Goal: Task Accomplishment & Management: Manage account settings

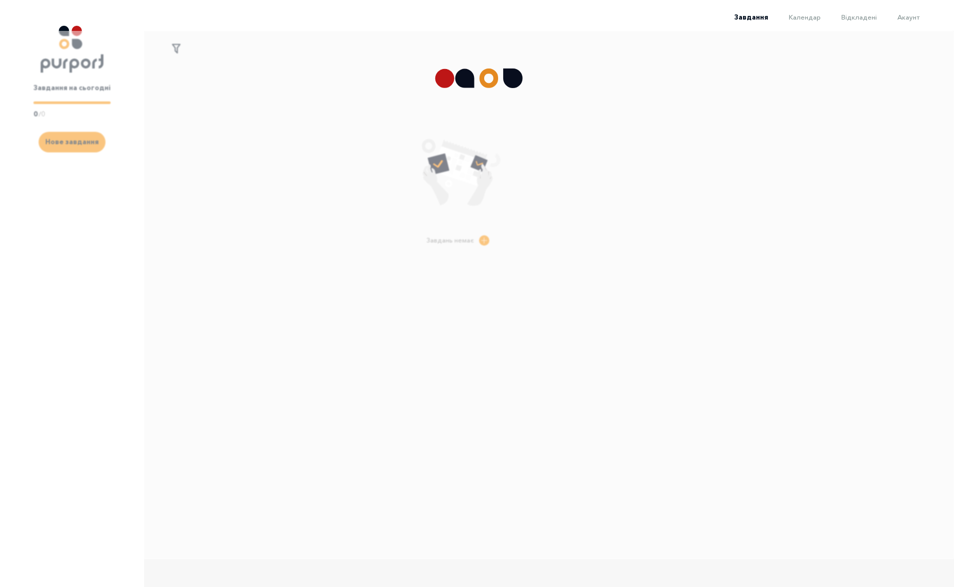
click at [799, 12] on li "Календар" at bounding box center [795, 16] width 53 height 12
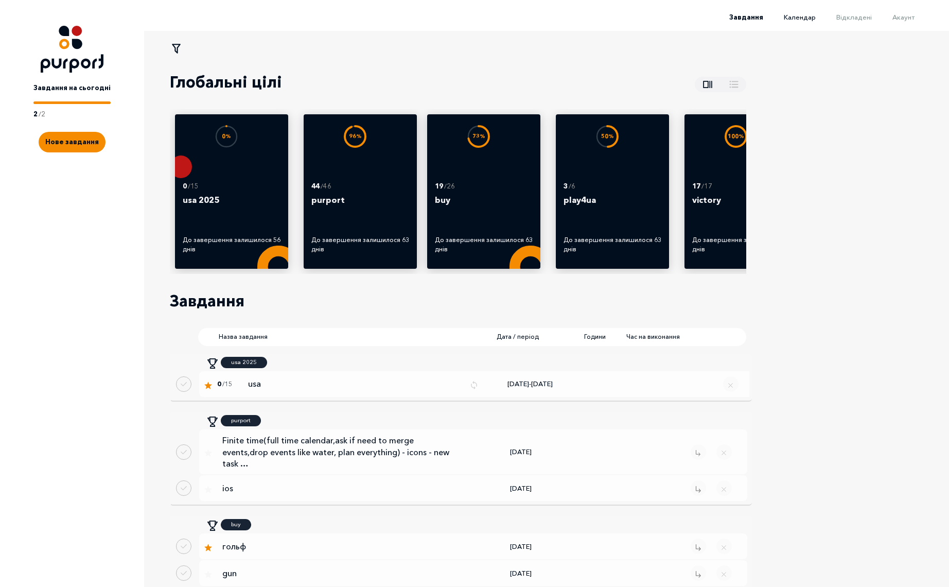
click at [811, 17] on span "Календар" at bounding box center [800, 17] width 32 height 8
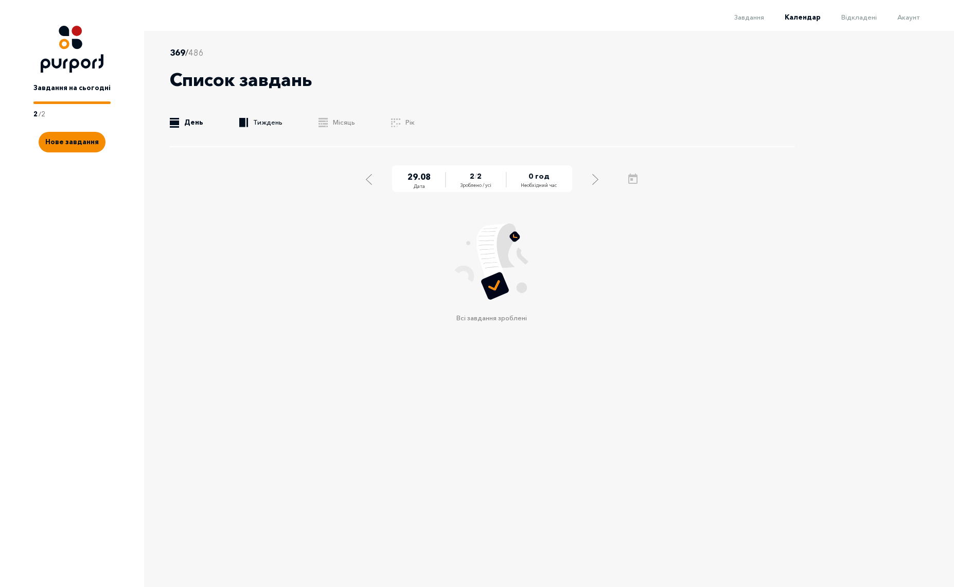
click at [249, 126] on link ".b{fill:#F48B00;} Тиждень" at bounding box center [260, 122] width 43 height 10
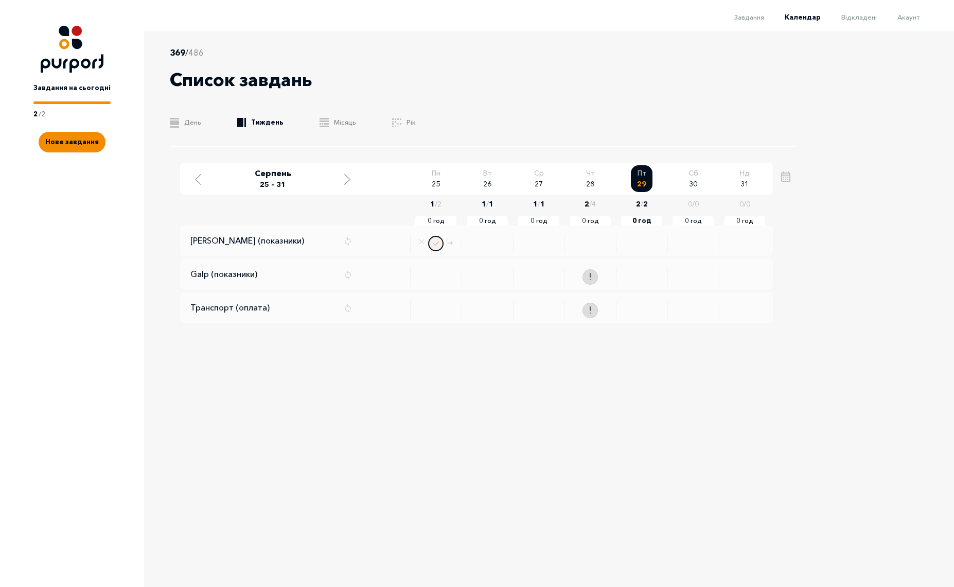
click at [436, 245] on button "Done task" at bounding box center [435, 243] width 15 height 15
click at [907, 19] on span "Акаунт" at bounding box center [909, 17] width 22 height 8
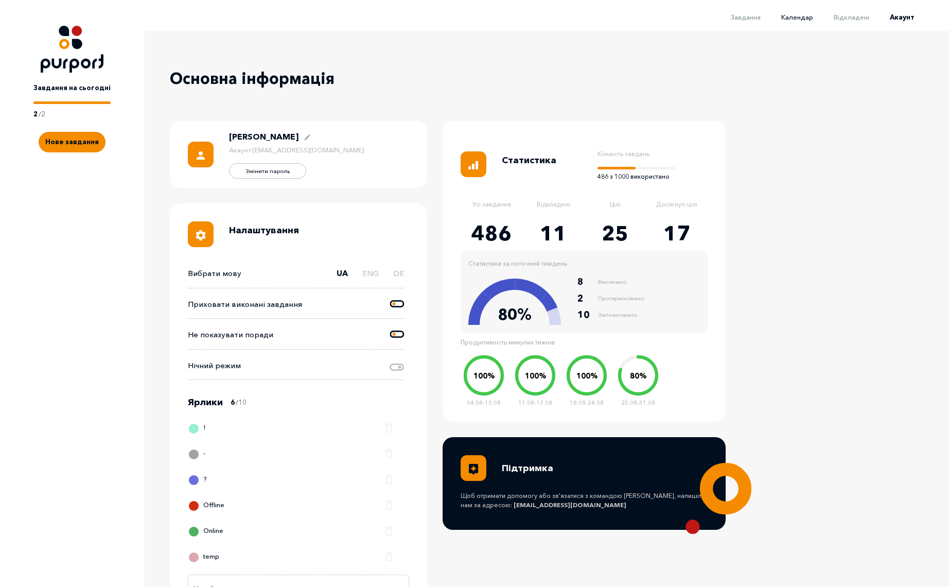
click at [802, 20] on span "Календар" at bounding box center [797, 17] width 32 height 8
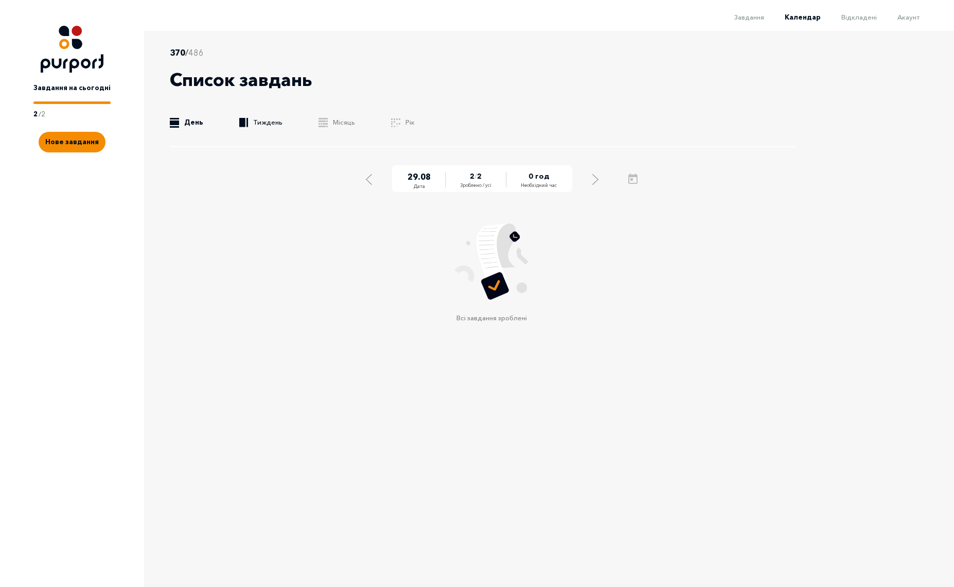
click at [259, 123] on link ".b{fill:#F48B00;} Тиждень" at bounding box center [260, 122] width 43 height 10
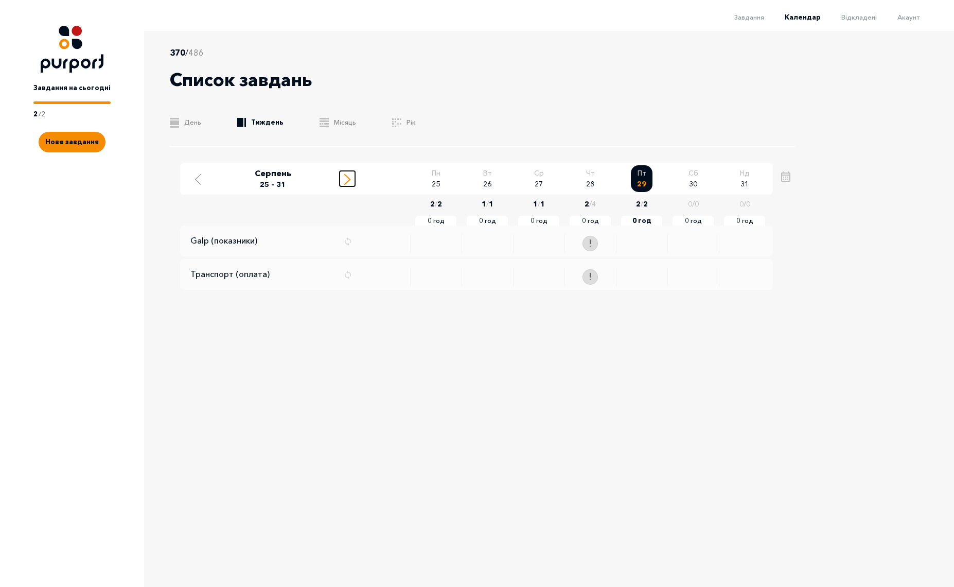
click at [348, 180] on line "Move to next week" at bounding box center [347, 181] width 5 height 5
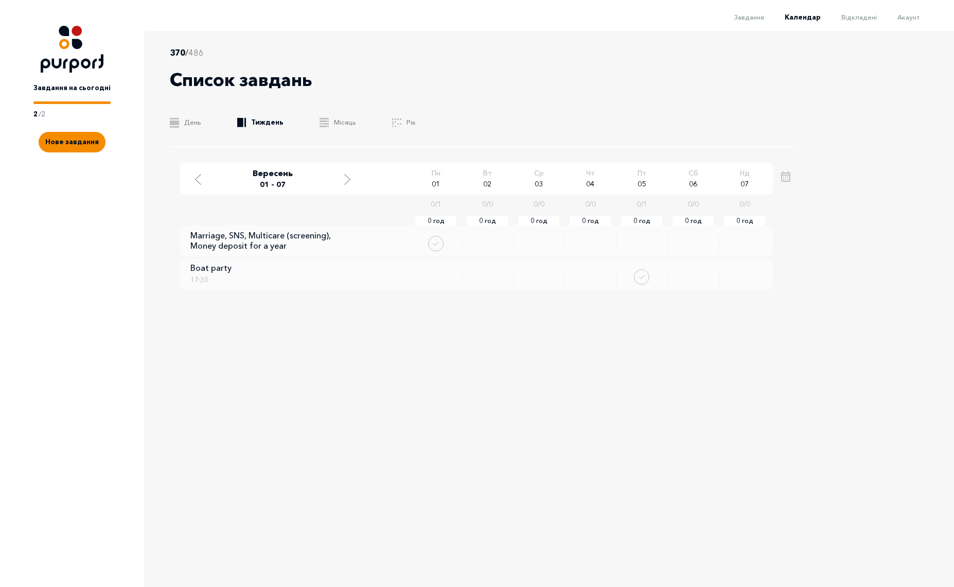
click at [395, 395] on div "370 / 486 Список завдань .b{fill:#F48B00;} День .b{fill:#F48B00;} Тиждень .b{fi…" at bounding box center [491, 295] width 695 height 528
click at [198, 174] on icon "Move to previous week" at bounding box center [198, 179] width 6 height 11
click at [425, 383] on div "370 / 486 Список завдань .b{fill:#F48B00;} День .b{fill:#F48B00;} Тиждень .b{fi…" at bounding box center [491, 295] width 695 height 528
click at [916, 15] on span "Акаунт" at bounding box center [909, 17] width 22 height 8
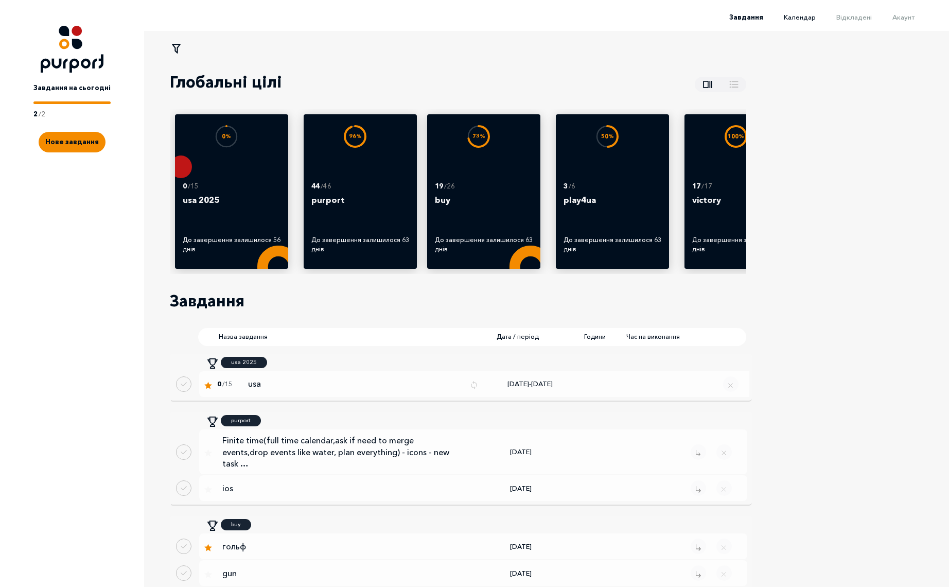
click at [814, 13] on span "Календар" at bounding box center [800, 17] width 32 height 8
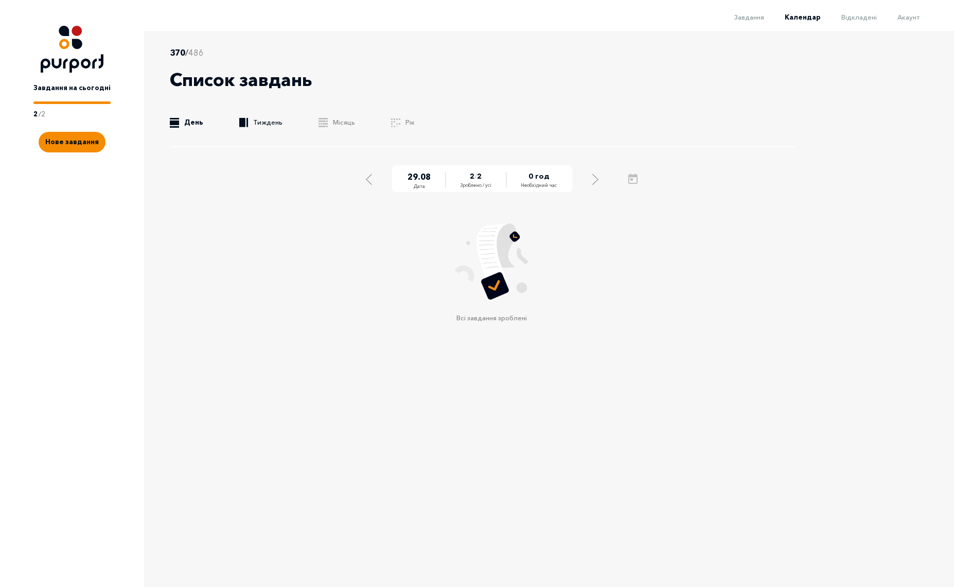
click at [259, 126] on link ".b{fill:#F48B00;} Тиждень" at bounding box center [260, 122] width 43 height 10
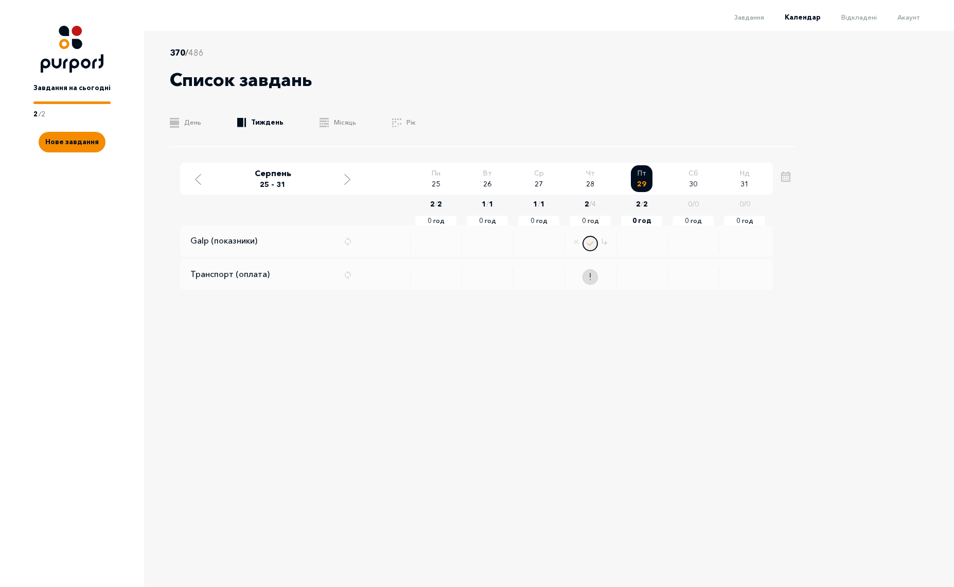
click at [590, 243] on button "Done task" at bounding box center [590, 243] width 15 height 15
click at [343, 183] on div "Move to next week" at bounding box center [347, 178] width 9 height 13
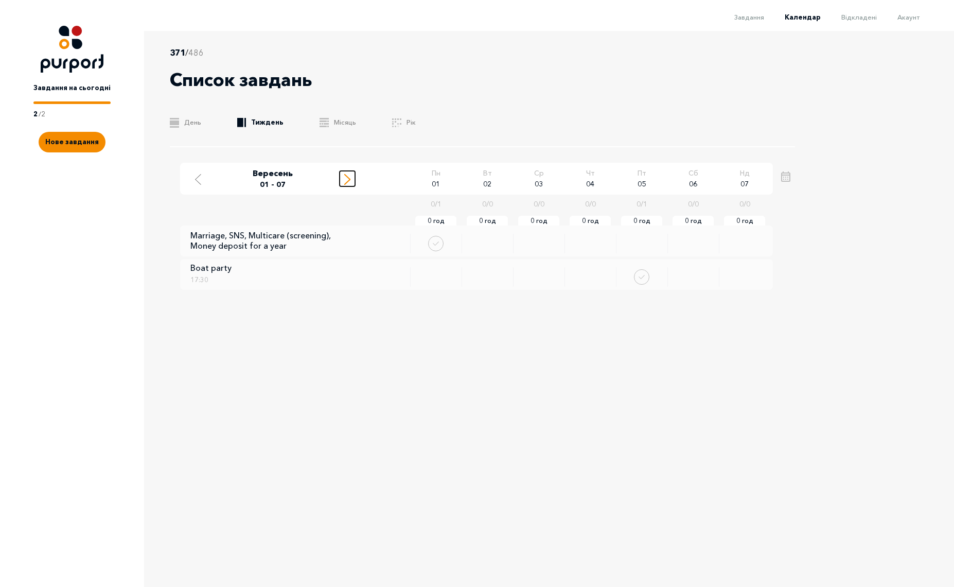
click at [347, 180] on icon "Move to next week" at bounding box center [347, 179] width 6 height 11
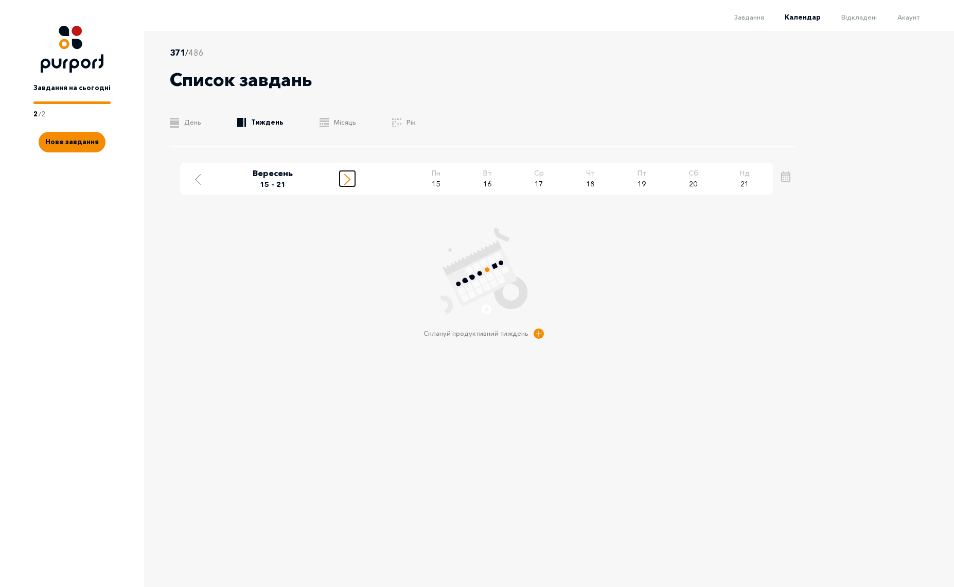
click at [348, 180] on icon "Move to next week" at bounding box center [347, 179] width 6 height 11
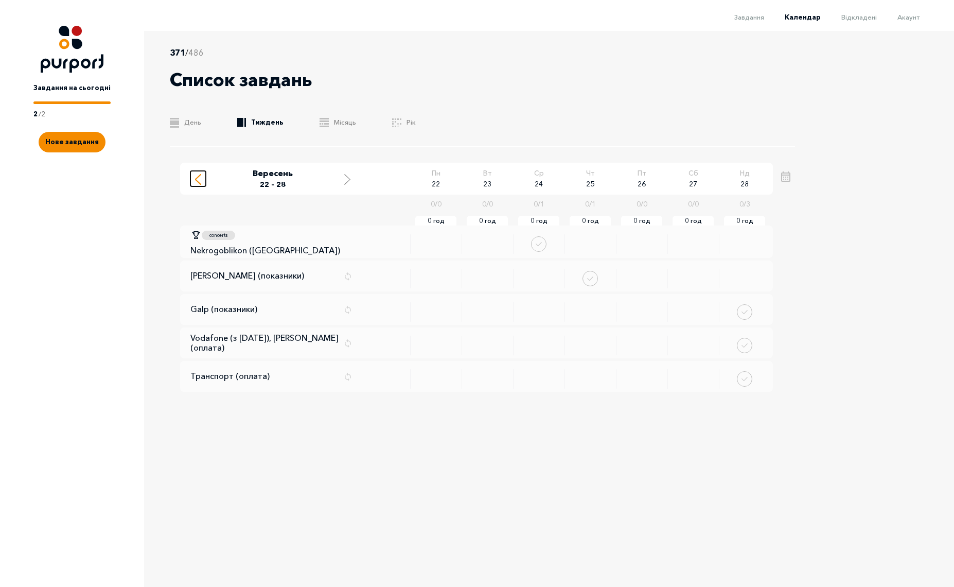
click at [201, 181] on div "Move to previous week" at bounding box center [198, 178] width 9 height 13
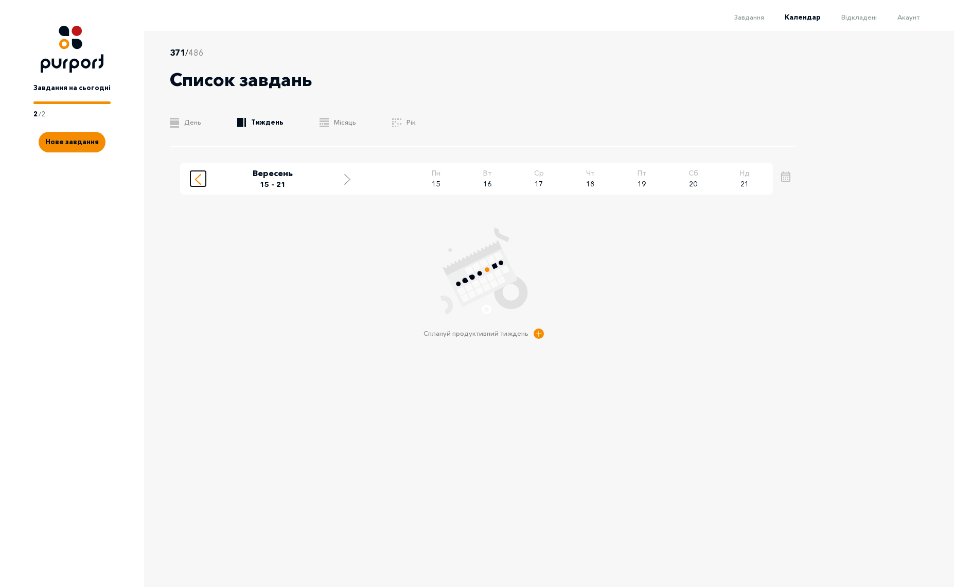
click at [201, 181] on div "Move to previous week" at bounding box center [198, 178] width 9 height 13
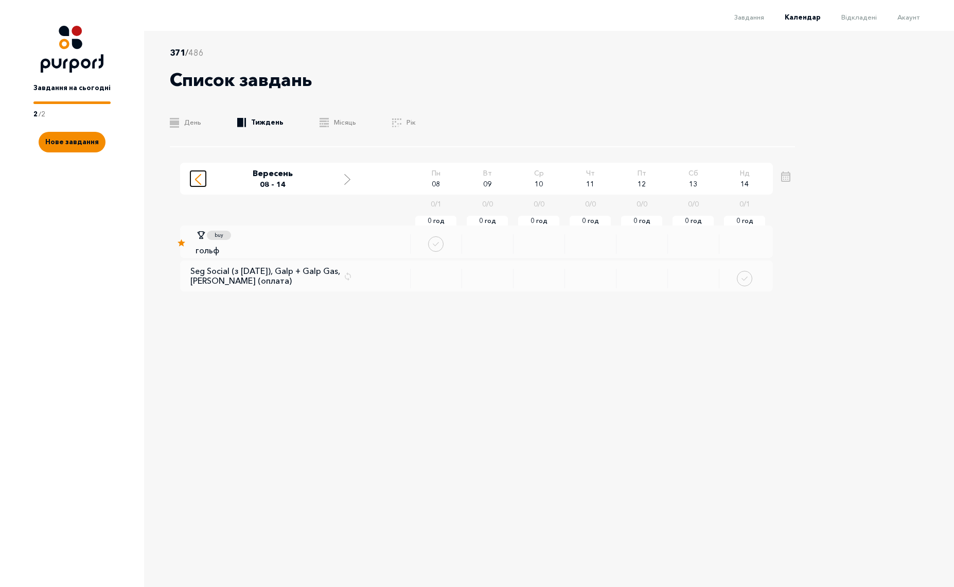
click at [201, 181] on div "Move to previous week" at bounding box center [198, 178] width 9 height 13
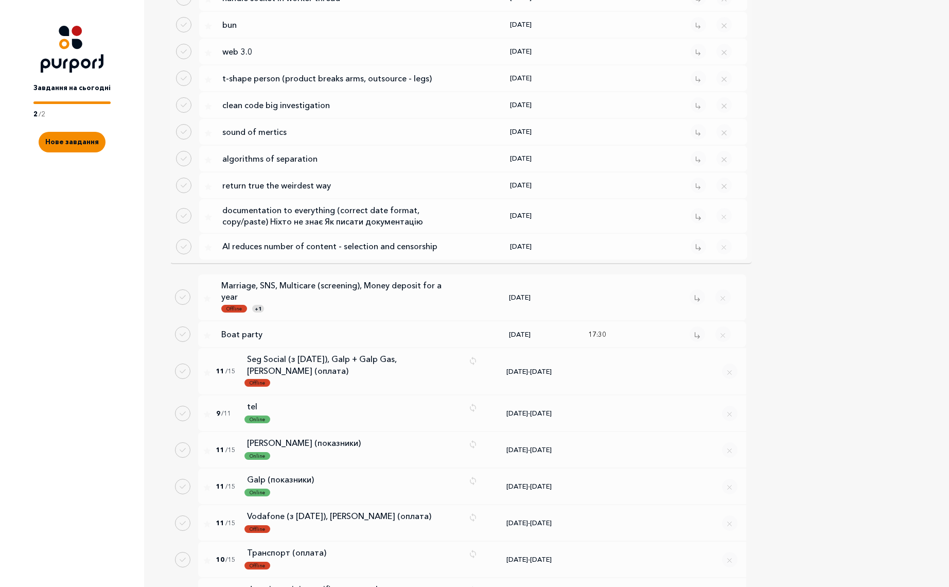
scroll to position [1869, 0]
